Goal: Task Accomplishment & Management: Manage account settings

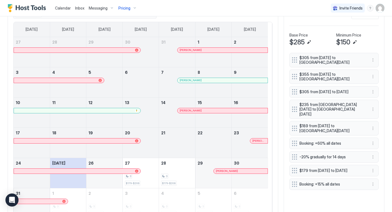
scroll to position [170, 0]
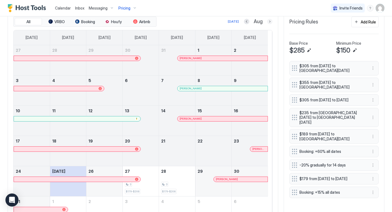
click at [267, 21] on button "Next month" at bounding box center [269, 21] width 5 height 5
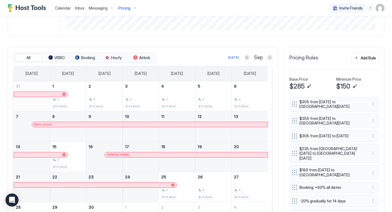
scroll to position [77, 0]
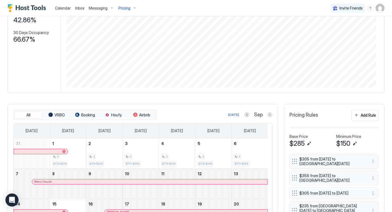
click at [65, 7] on span "Calendar" at bounding box center [63, 8] width 16 height 5
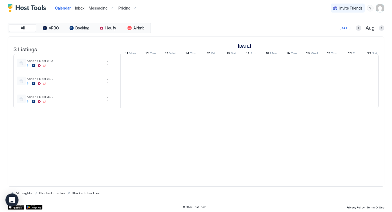
scroll to position [0, 302]
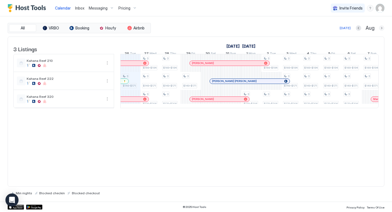
click at [381, 28] on button "Next month" at bounding box center [381, 27] width 5 height 5
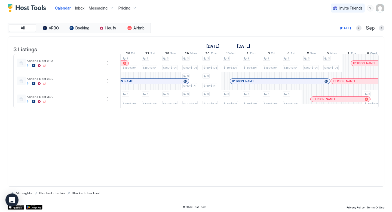
click at [130, 5] on div "Pricing" at bounding box center [127, 8] width 23 height 9
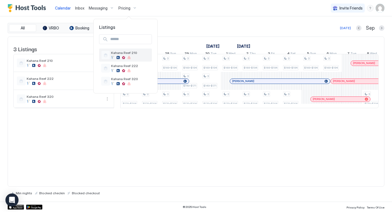
click at [128, 52] on span "Kahana Reef 210" at bounding box center [130, 53] width 39 height 4
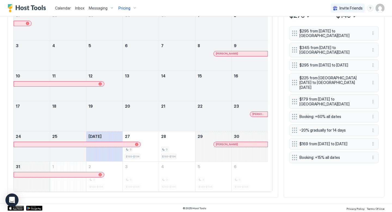
scroll to position [210, 0]
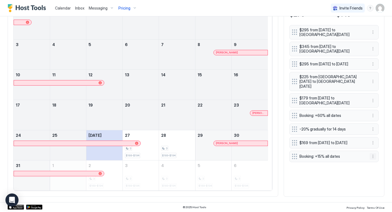
click at [369, 157] on button "More options" at bounding box center [372, 156] width 7 height 7
click at [374, 163] on div "Edit" at bounding box center [376, 165] width 20 height 9
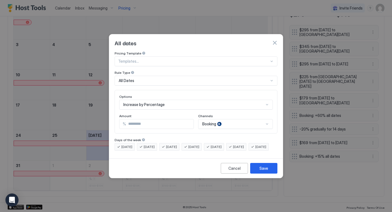
click at [141, 120] on input "**" at bounding box center [159, 123] width 67 height 9
type input "**"
click at [260, 171] on div "Save" at bounding box center [263, 168] width 9 height 6
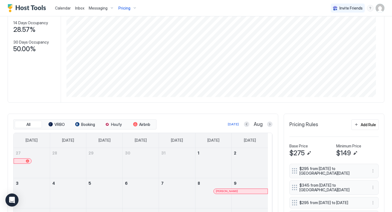
scroll to position [0, 0]
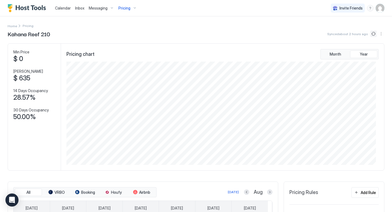
click at [370, 35] on button "Sync prices" at bounding box center [373, 33] width 7 height 7
click at [125, 9] on span "Pricing" at bounding box center [124, 8] width 12 height 5
click at [126, 67] on span "Kahana Reef 222" at bounding box center [130, 66] width 39 height 4
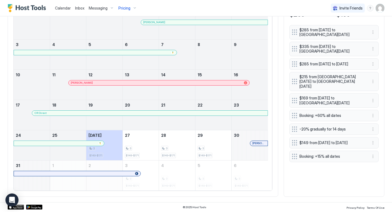
scroll to position [210, 0]
click at [369, 157] on button "More options" at bounding box center [372, 156] width 7 height 7
click at [379, 163] on div "Edit" at bounding box center [376, 165] width 20 height 9
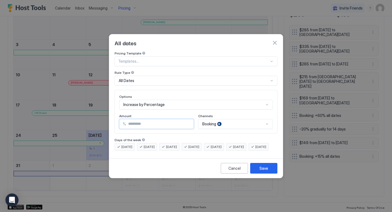
click at [132, 119] on input "**" at bounding box center [159, 123] width 67 height 9
type input "**"
click at [271, 172] on button "Save" at bounding box center [263, 168] width 27 height 11
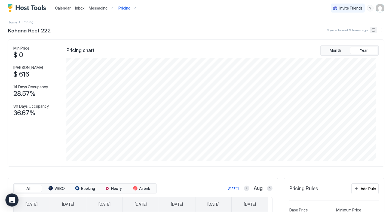
scroll to position [0, 0]
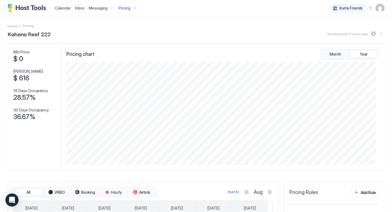
click at [370, 35] on button "Sync prices" at bounding box center [373, 33] width 7 height 7
click at [120, 5] on div "Pricing" at bounding box center [127, 8] width 23 height 9
click at [128, 82] on div at bounding box center [128, 83] width 3 height 3
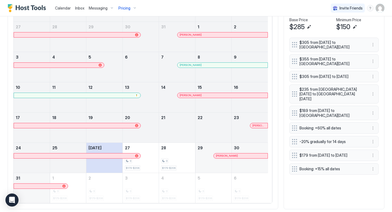
scroll to position [202, 0]
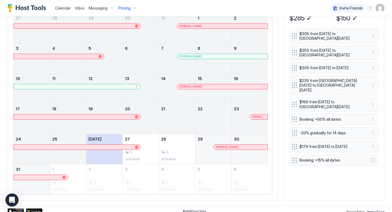
click at [369, 163] on button "More options" at bounding box center [372, 160] width 7 height 7
click at [375, 173] on span "Edit" at bounding box center [377, 173] width 6 height 4
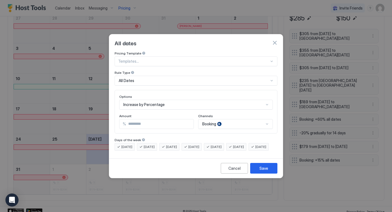
click at [140, 119] on input "**" at bounding box center [159, 123] width 67 height 9
type input "**"
click at [269, 172] on button "Save" at bounding box center [263, 168] width 27 height 11
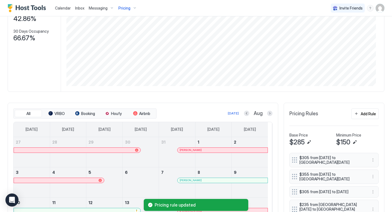
scroll to position [0, 0]
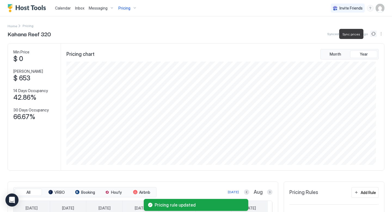
click at [370, 32] on button "Sync prices" at bounding box center [373, 33] width 7 height 7
